Goal: Transaction & Acquisition: Book appointment/travel/reservation

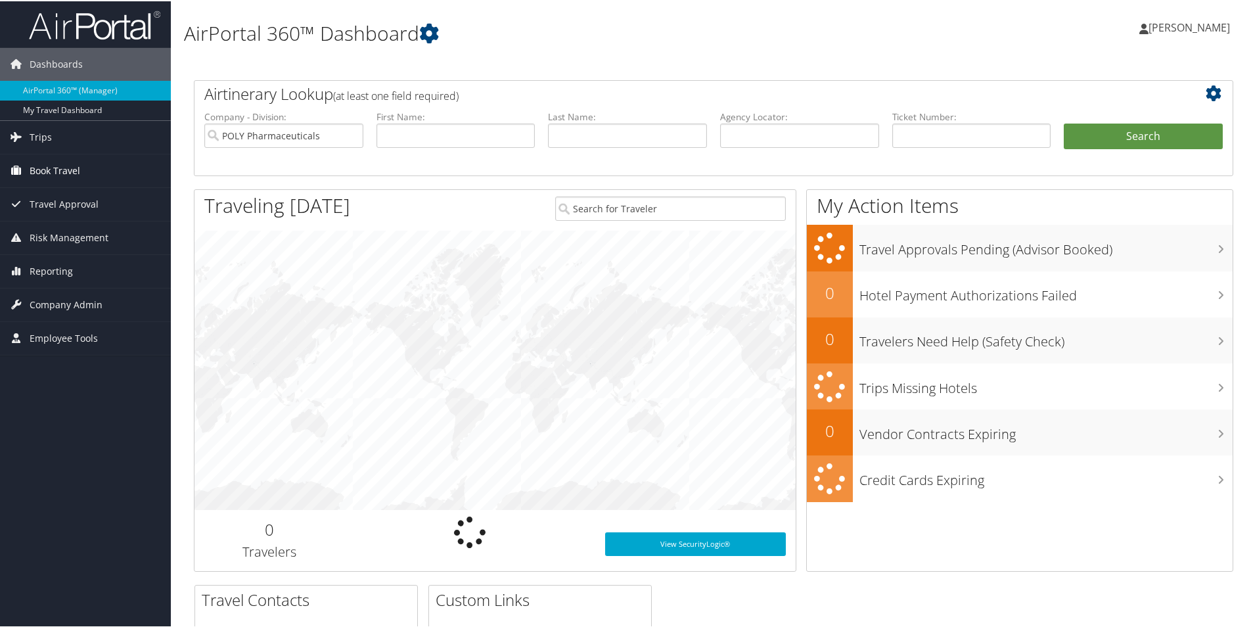
click at [52, 170] on span "Book Travel" at bounding box center [55, 169] width 51 height 33
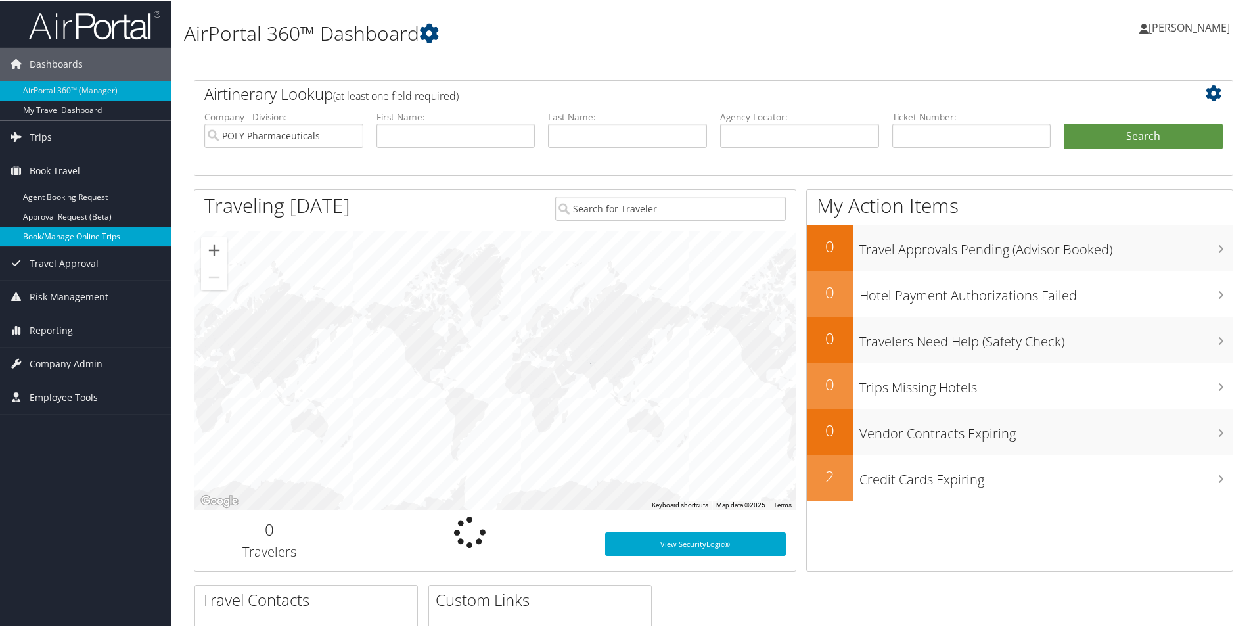
click at [67, 233] on link "Book/Manage Online Trips" at bounding box center [85, 235] width 171 height 20
